Goal: Book appointment/travel/reservation

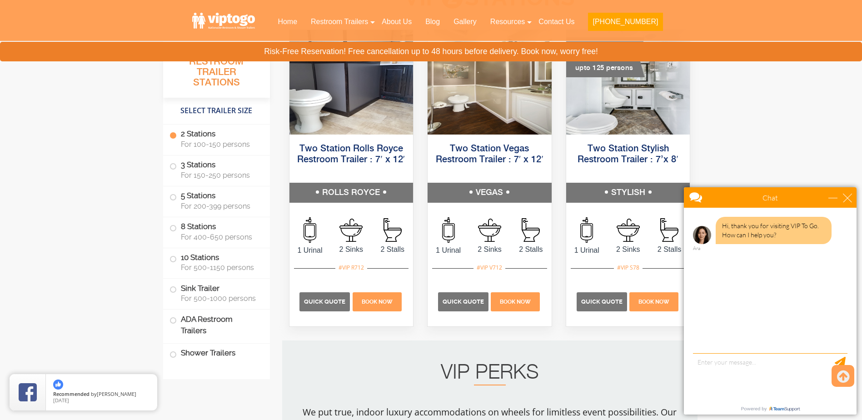
scroll to position [500, 0]
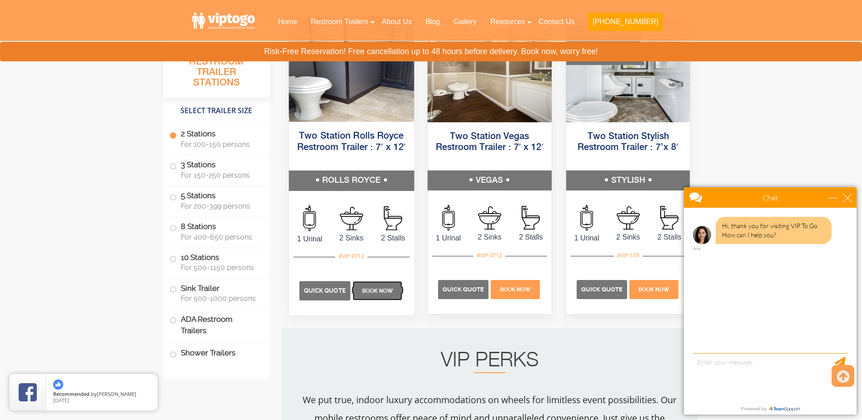
click at [376, 289] on span "Book Now" at bounding box center [377, 291] width 31 height 6
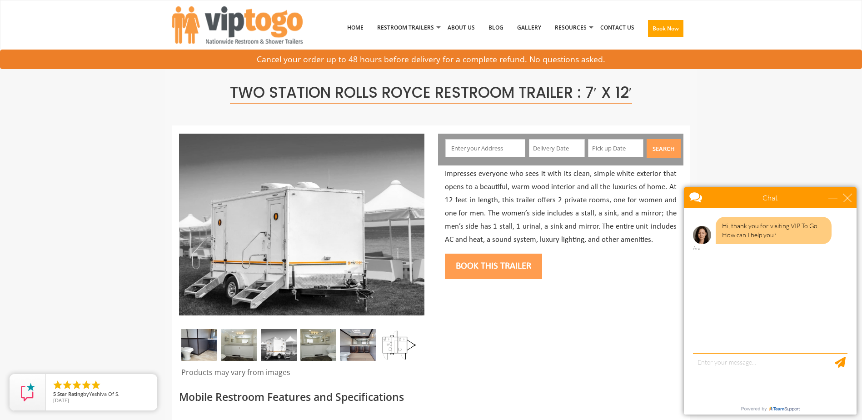
click at [495, 149] on input "text" at bounding box center [485, 148] width 80 height 18
type input "[STREET_ADDRESS][PERSON_NAME]"
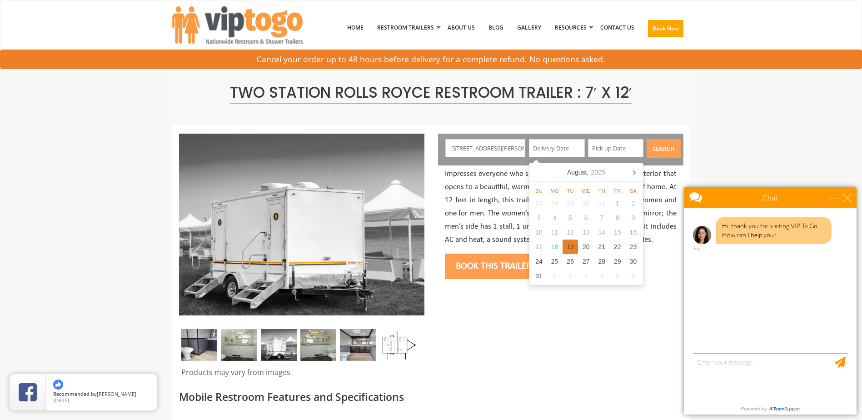
click at [567, 248] on div "19" at bounding box center [570, 246] width 16 height 15
type input "08/19/2025"
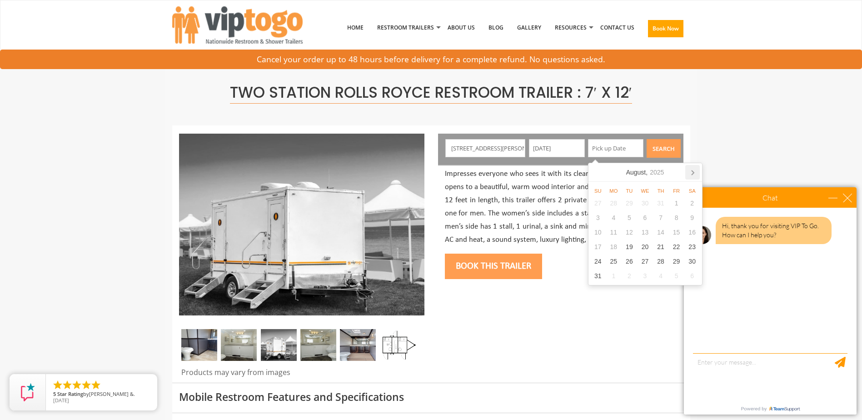
click at [692, 175] on icon at bounding box center [692, 172] width 15 height 15
click at [631, 233] on div "16" at bounding box center [629, 232] width 16 height 15
type input "09/16/2025"
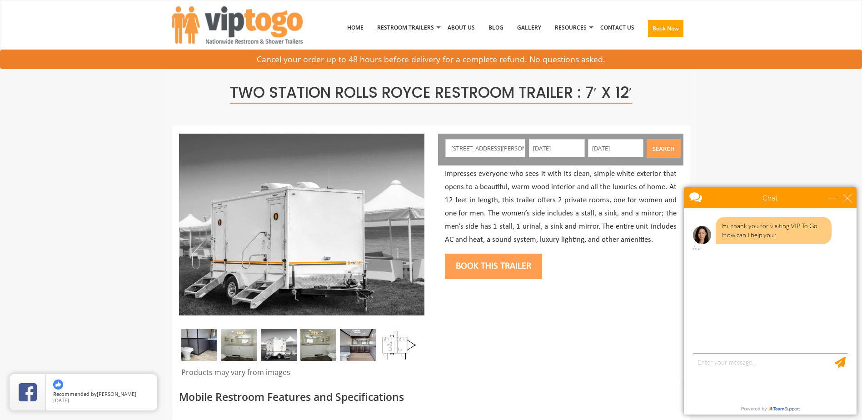
click at [657, 149] on button "Search" at bounding box center [663, 148] width 34 height 19
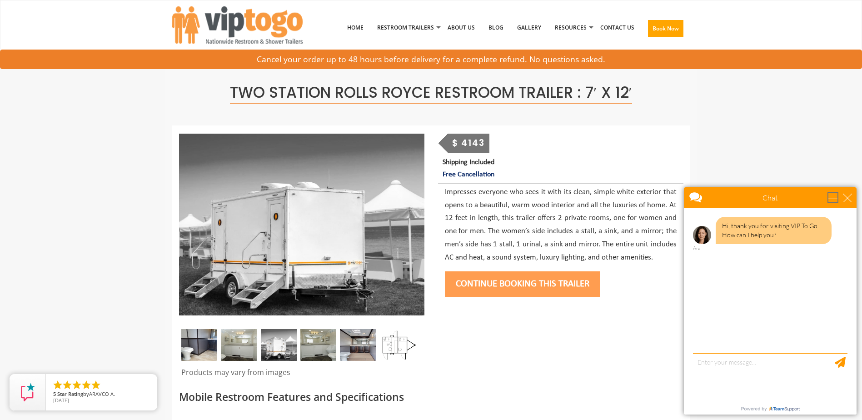
click at [831, 195] on div "minimize" at bounding box center [832, 197] width 9 height 9
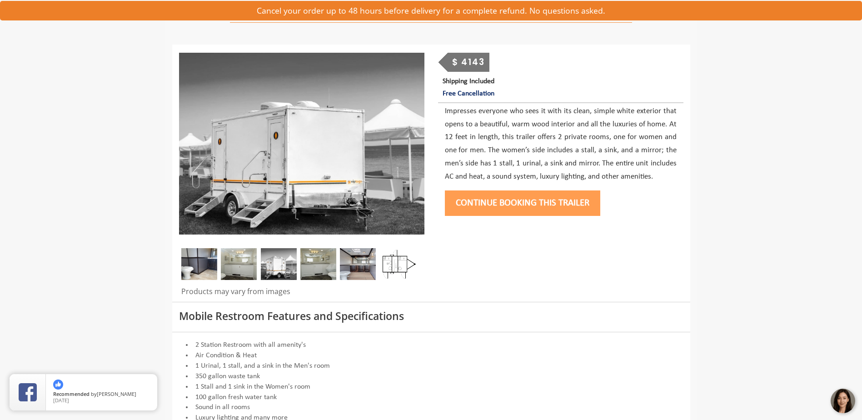
scroll to position [91, 0]
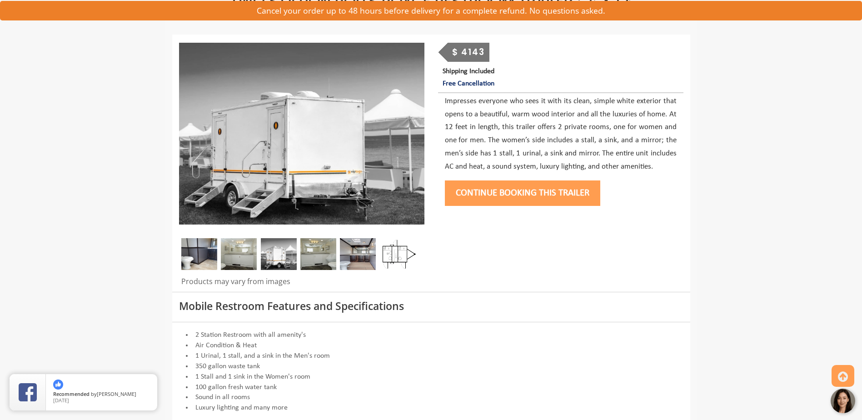
click at [364, 253] on img at bounding box center [358, 254] width 36 height 32
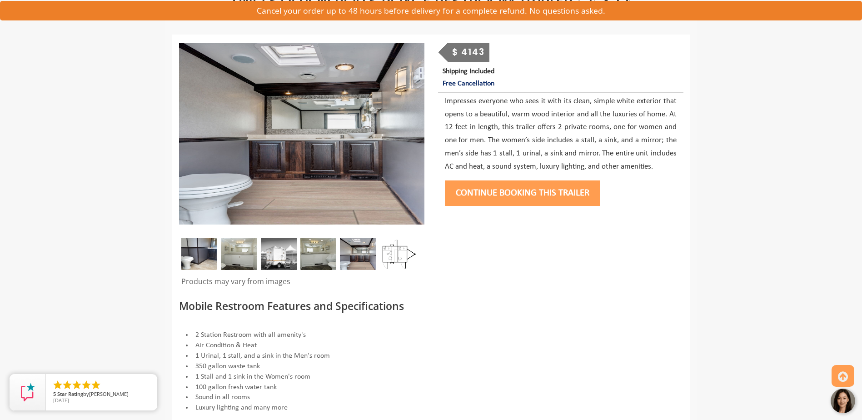
click at [328, 254] on img at bounding box center [318, 254] width 36 height 32
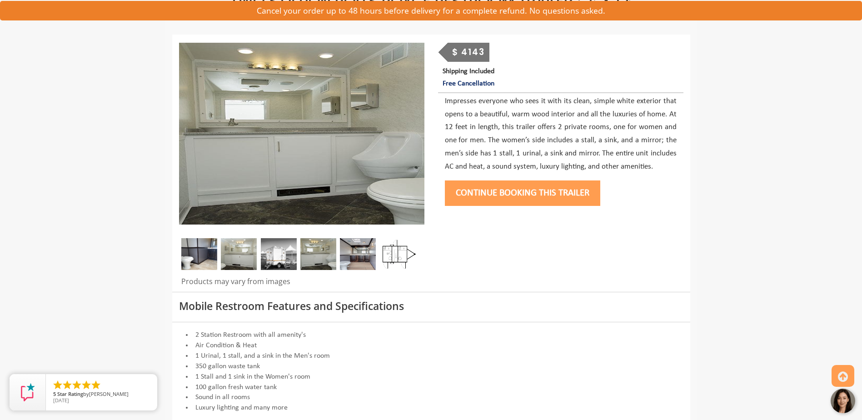
click at [290, 257] on img at bounding box center [279, 254] width 36 height 32
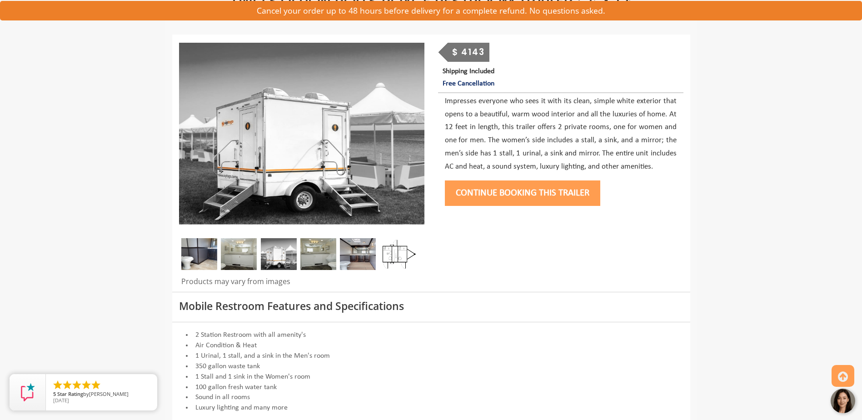
click at [241, 261] on img at bounding box center [239, 254] width 36 height 32
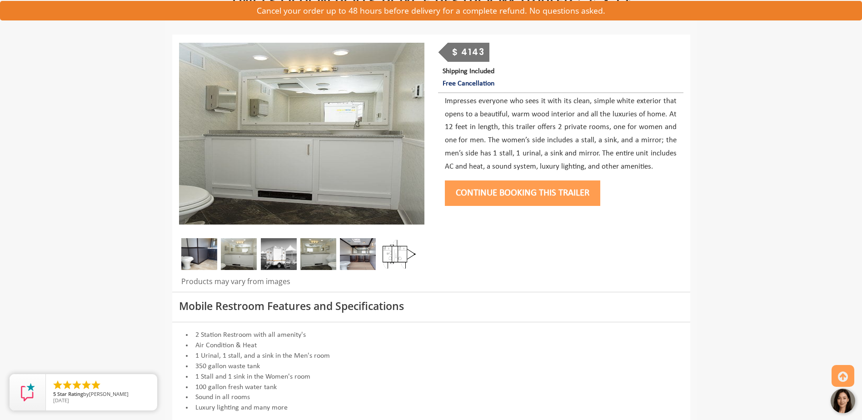
click at [199, 254] on img at bounding box center [199, 254] width 36 height 32
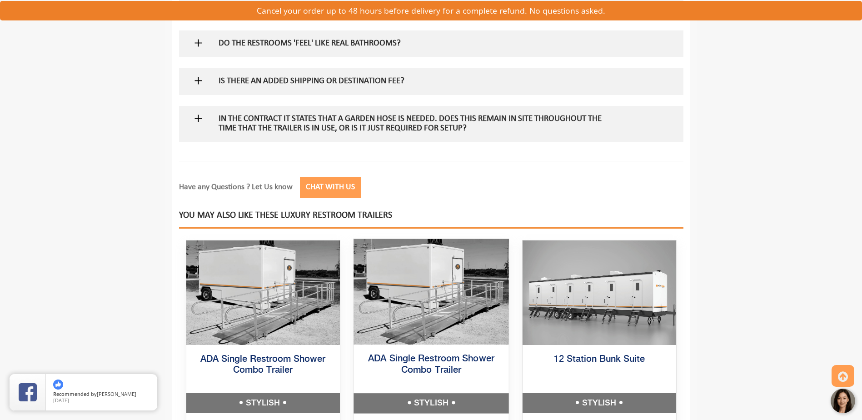
scroll to position [800, 0]
